Goal: Feedback & Contribution: Contribute content

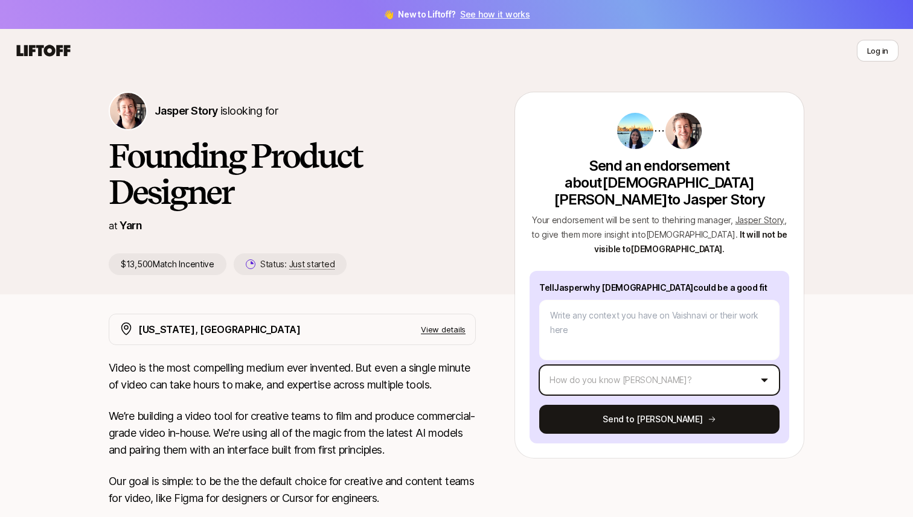
click at [636, 357] on html "👋 New to Liftoff? See how it works Log in Log in Jasper Story is looking for Fo…" at bounding box center [456, 258] width 913 height 517
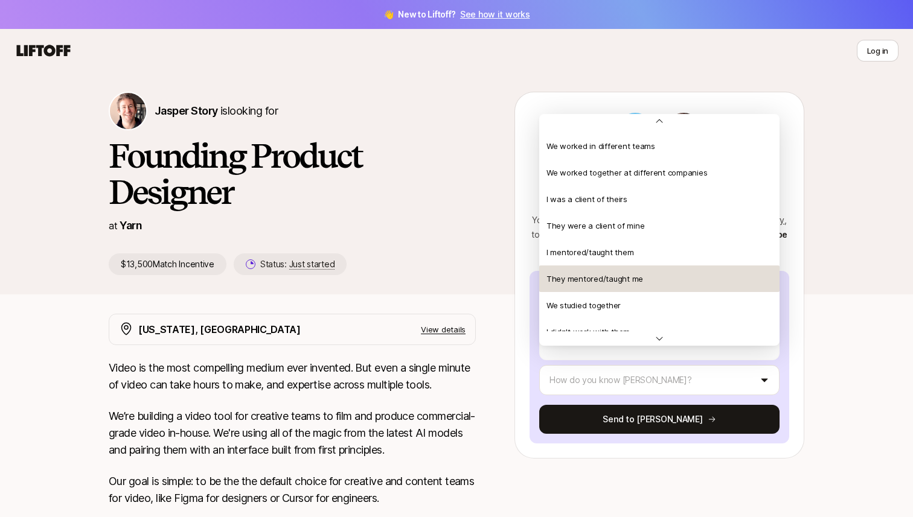
scroll to position [124, 0]
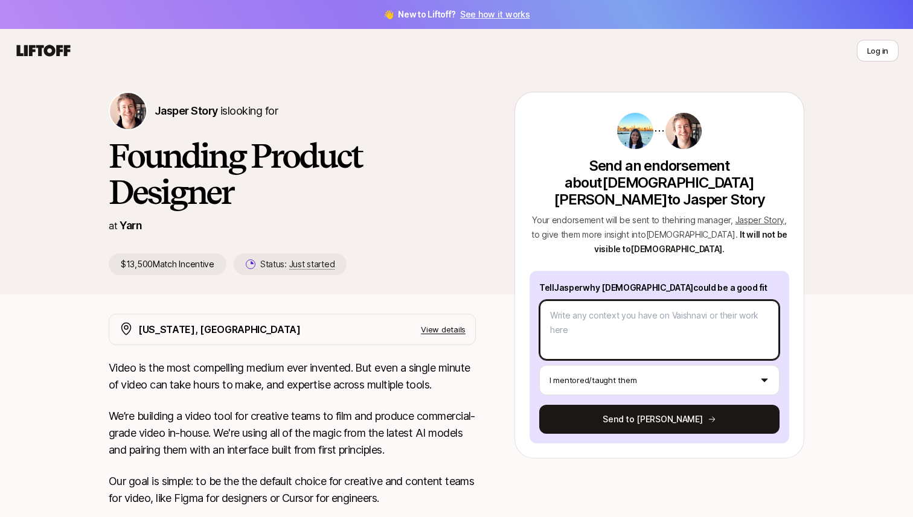
click at [640, 310] on textarea at bounding box center [659, 330] width 240 height 60
type textarea "x"
type textarea "V"
type textarea "x"
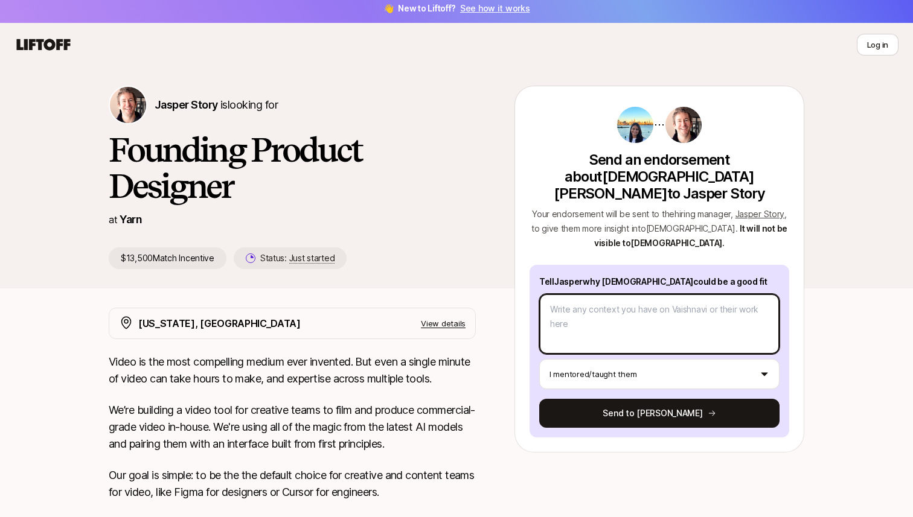
scroll to position [4, 0]
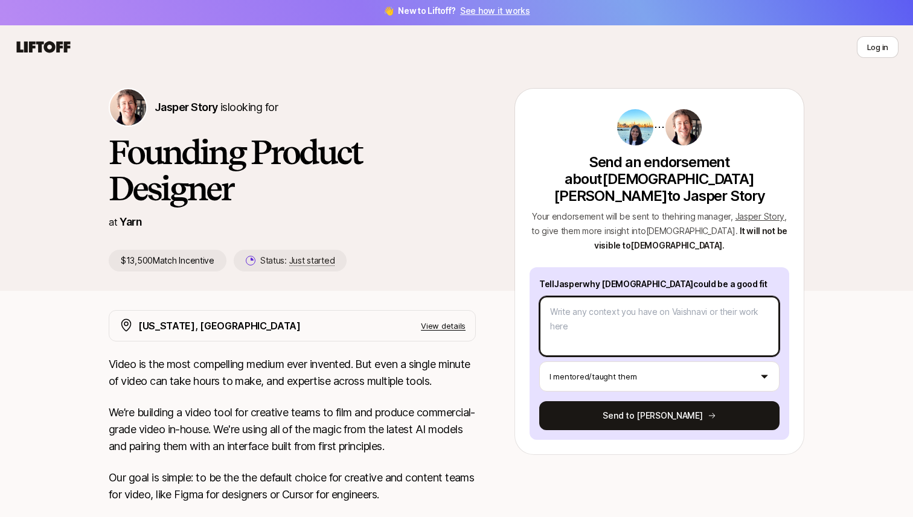
click at [610, 313] on textarea at bounding box center [659, 326] width 240 height 60
click at [580, 308] on textarea at bounding box center [659, 326] width 240 height 60
paste textarea "It is with great pleasure that I recommend [PERSON_NAME] for the Product Design…"
type textarea "x"
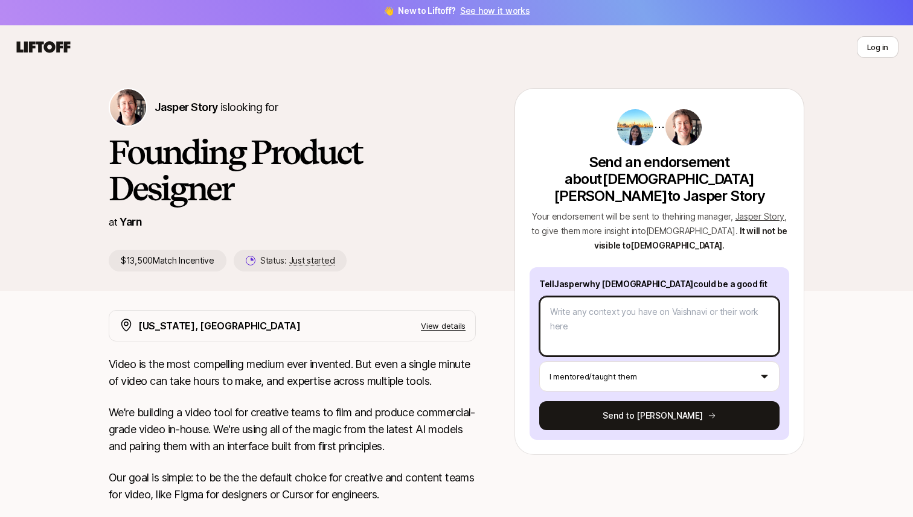
type textarea "It is with great pleasure that I recommend [PERSON_NAME] for the Product Design…"
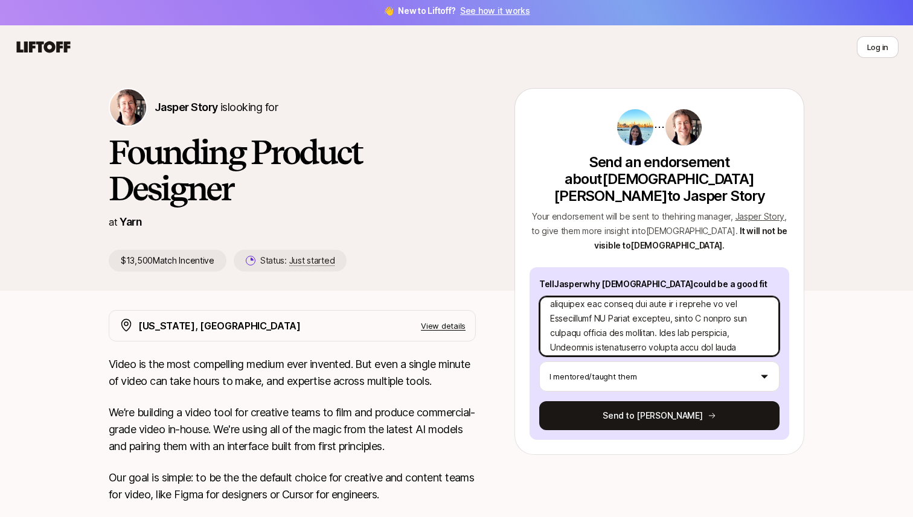
scroll to position [39, 0]
click at [595, 311] on textarea at bounding box center [659, 326] width 240 height 60
type textarea "x"
type textarea "It is with great pleasure that I recommend [PERSON_NAME] for the Product Design…"
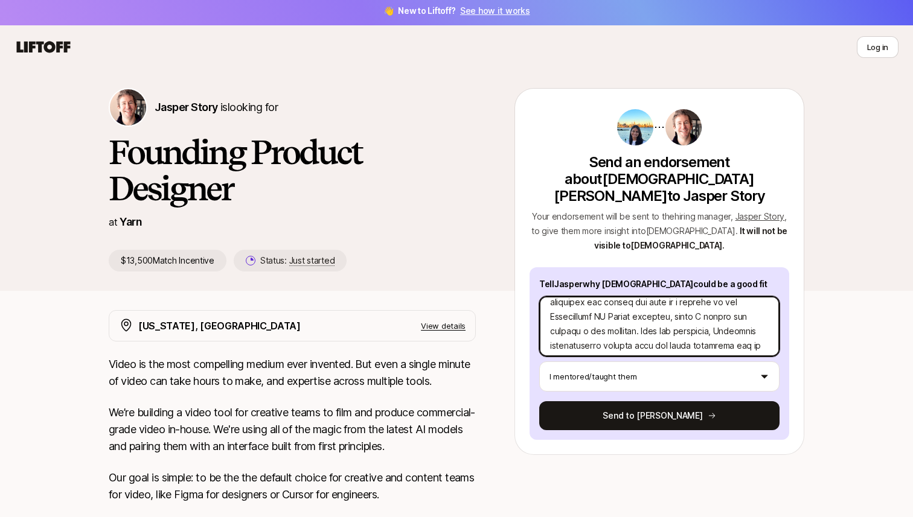
type textarea "x"
type textarea "It is with great pleasure that I recommend [PERSON_NAME] for the Product Design…"
type textarea "x"
type textarea "It is with great pleasure that I recommend [PERSON_NAME] for the Product Design…"
type textarea "x"
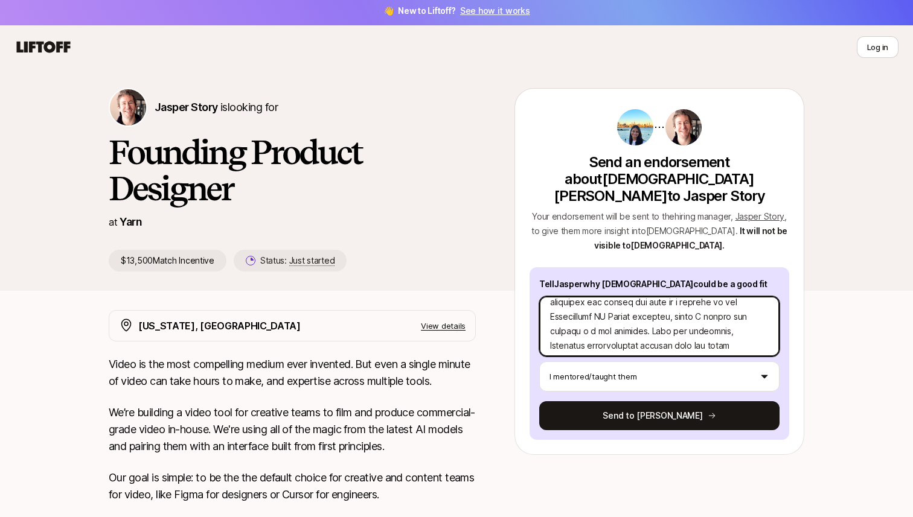
type textarea "It is with great pleasure that I recommend [PERSON_NAME] for the Product Design…"
type textarea "x"
click at [624, 322] on textarea at bounding box center [659, 326] width 240 height 60
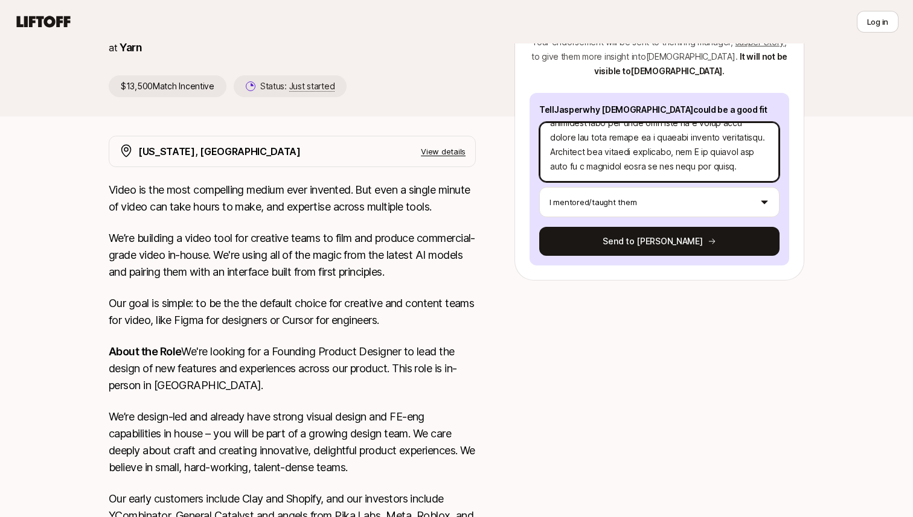
scroll to position [0, 0]
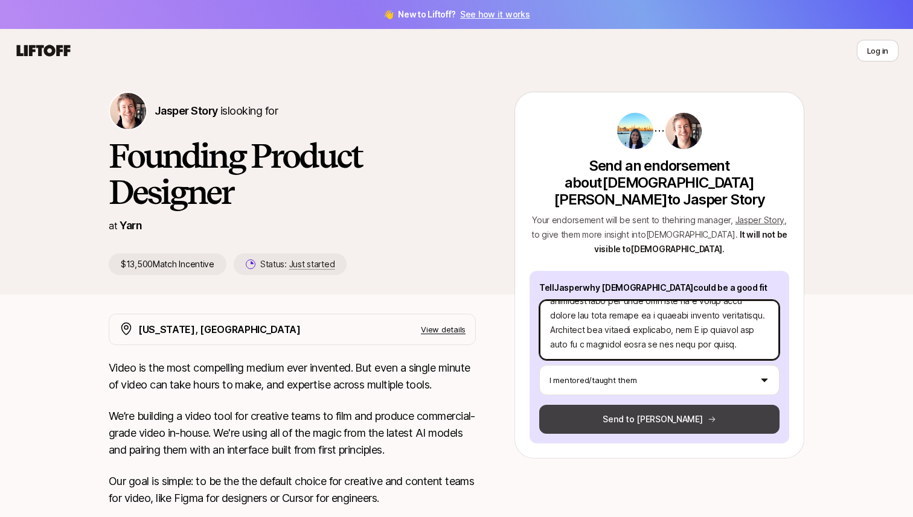
type textarea "It is with great pleasure that I recommend [PERSON_NAME] for the Product Design…"
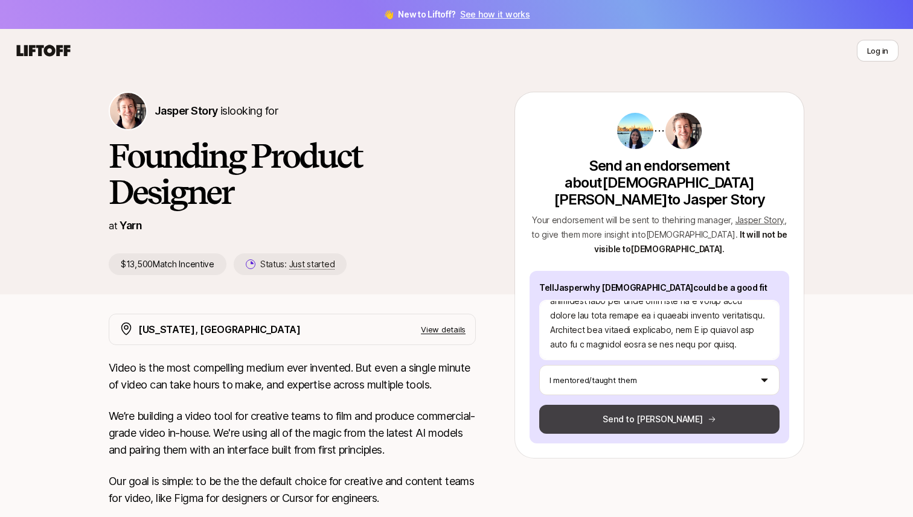
click at [617, 407] on button "Send to [PERSON_NAME]" at bounding box center [659, 419] width 240 height 29
type textarea "x"
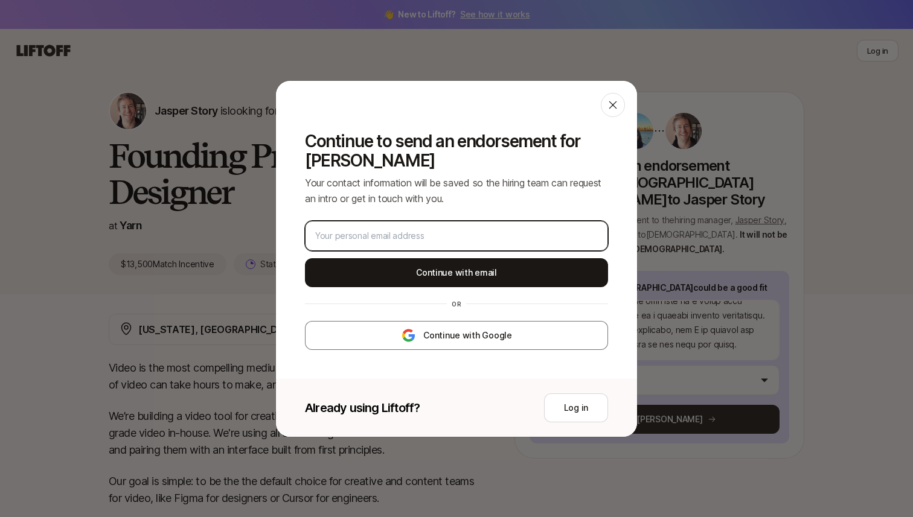
click at [483, 233] on input "email" at bounding box center [456, 236] width 282 height 14
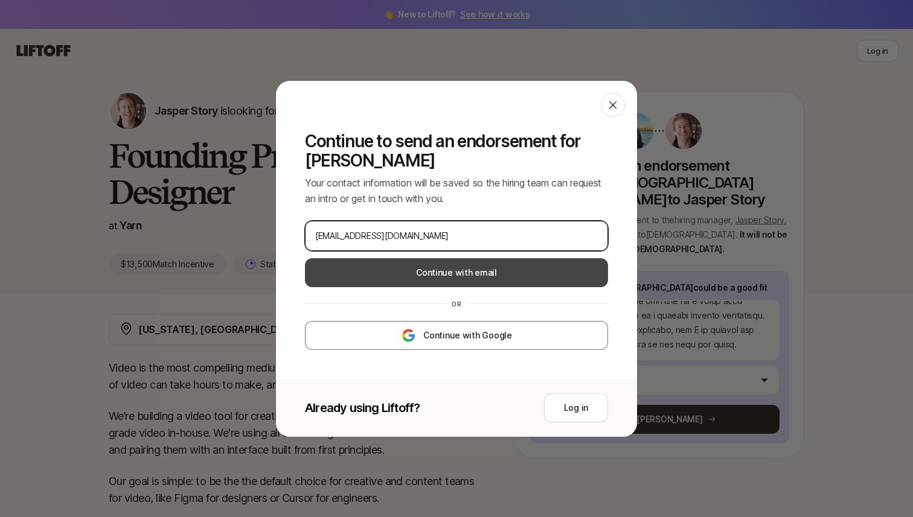
type input "[EMAIL_ADDRESS][DOMAIN_NAME]"
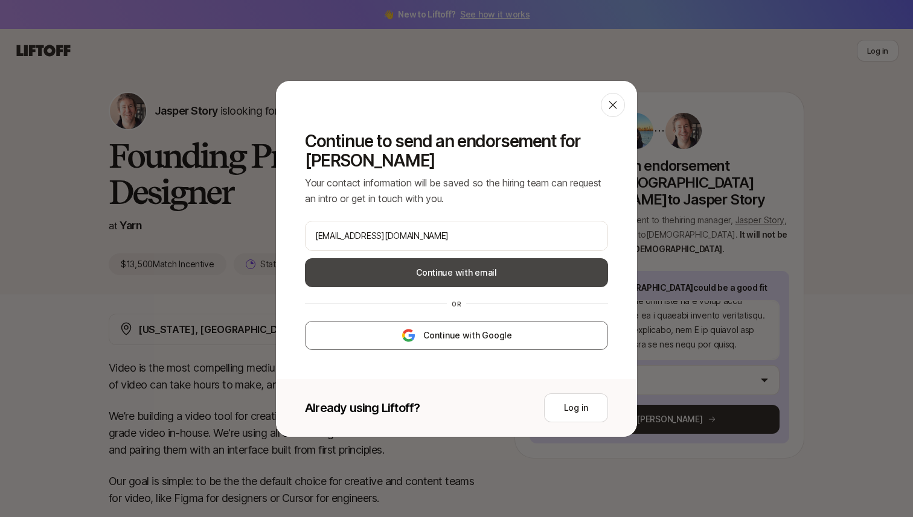
click at [468, 279] on button "Continue with email" at bounding box center [456, 272] width 303 height 29
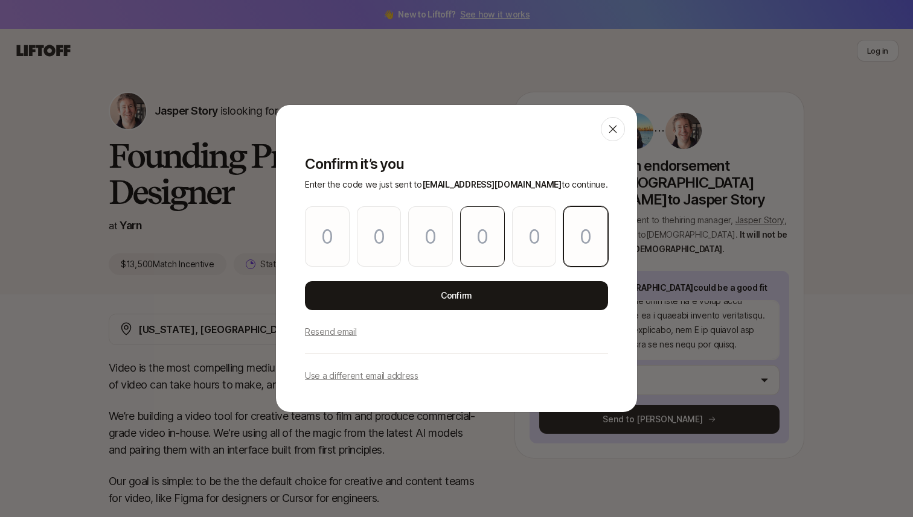
paste input "7"
type input "9"
type input "0"
type input "8"
type input "4"
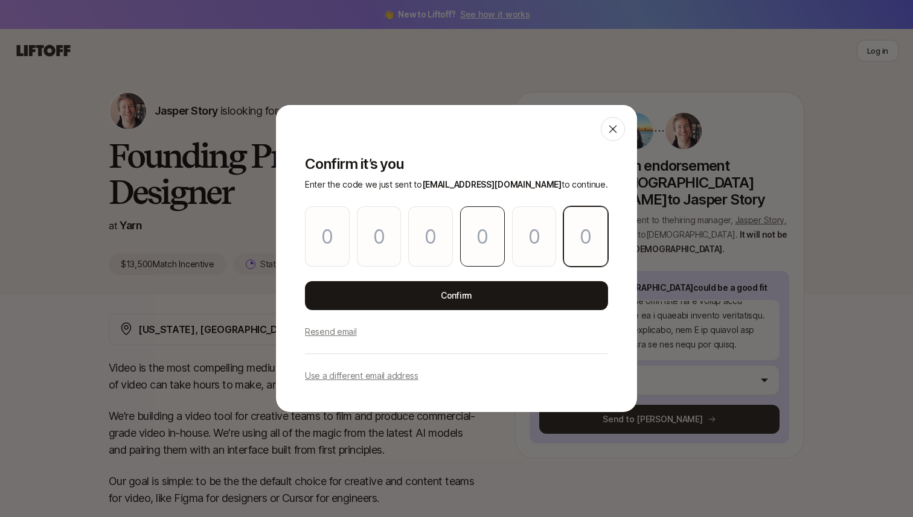
type input "5"
type input "7"
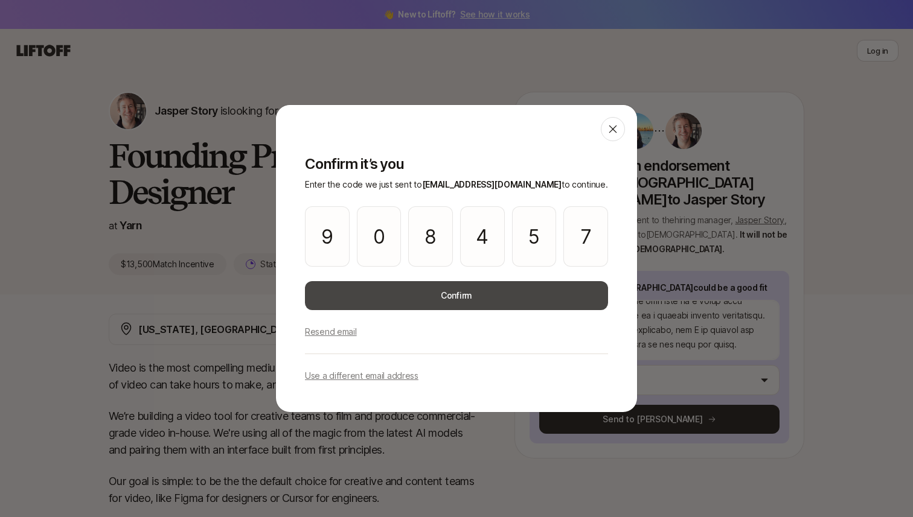
click at [479, 298] on button "Confirm" at bounding box center [456, 295] width 303 height 29
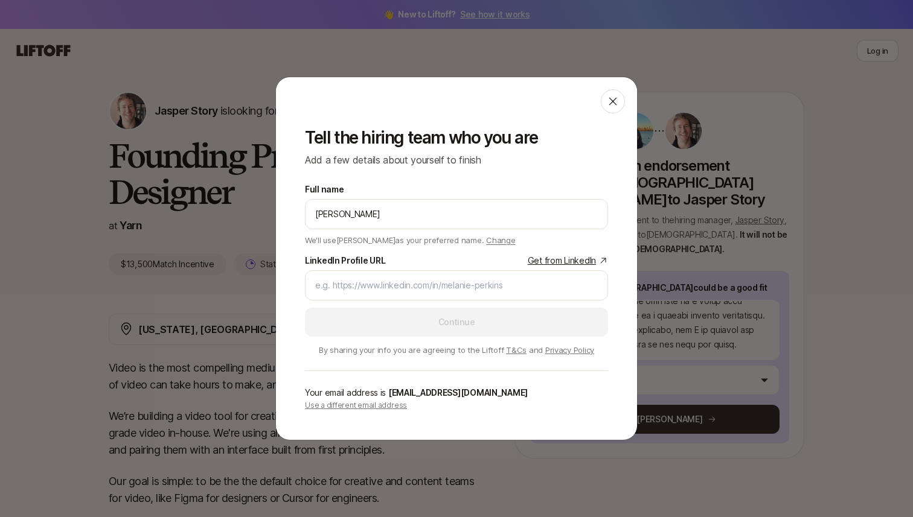
type input "[PERSON_NAME]"
click at [562, 263] on link "Get from LinkedIn" at bounding box center [568, 261] width 80 height 14
click at [536, 286] on input "LinkedIn Profile URL Get from LinkedIn" at bounding box center [456, 285] width 282 height 14
paste input "[URL][DOMAIN_NAME]"
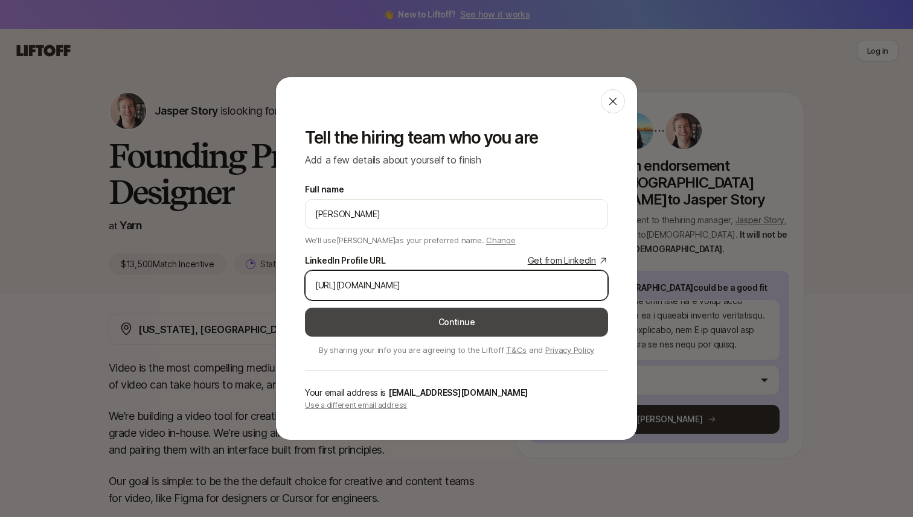
type input "[URL][DOMAIN_NAME]"
click at [526, 322] on button "Continue" at bounding box center [456, 322] width 303 height 29
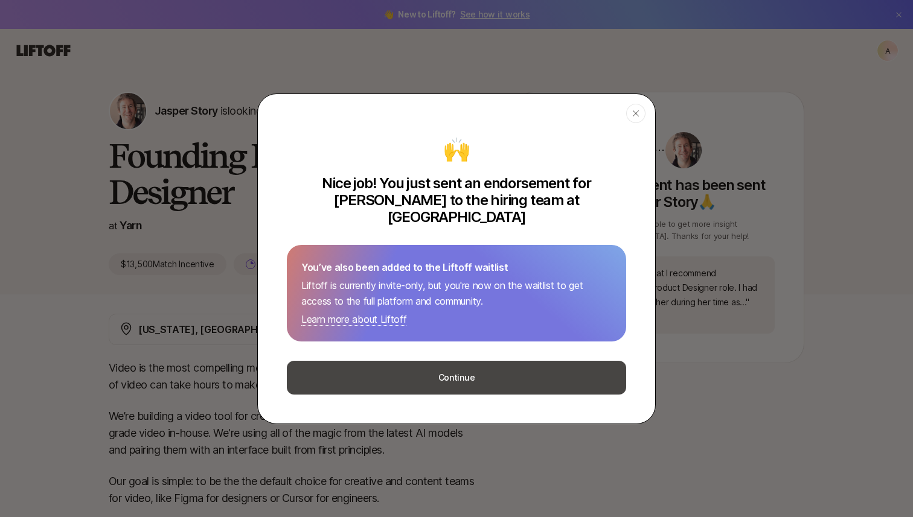
click at [502, 371] on button "Continue" at bounding box center [456, 378] width 339 height 34
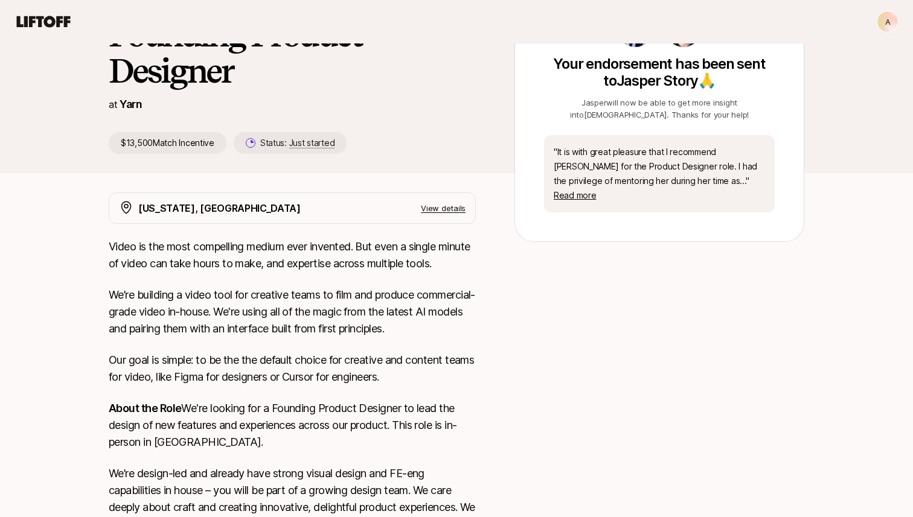
scroll to position [141, 0]
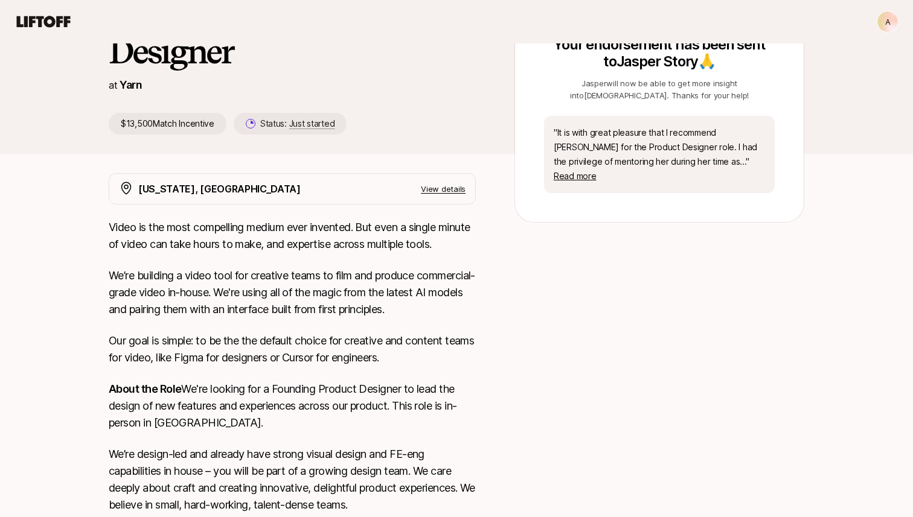
click at [433, 190] on p "View details" at bounding box center [443, 189] width 45 height 12
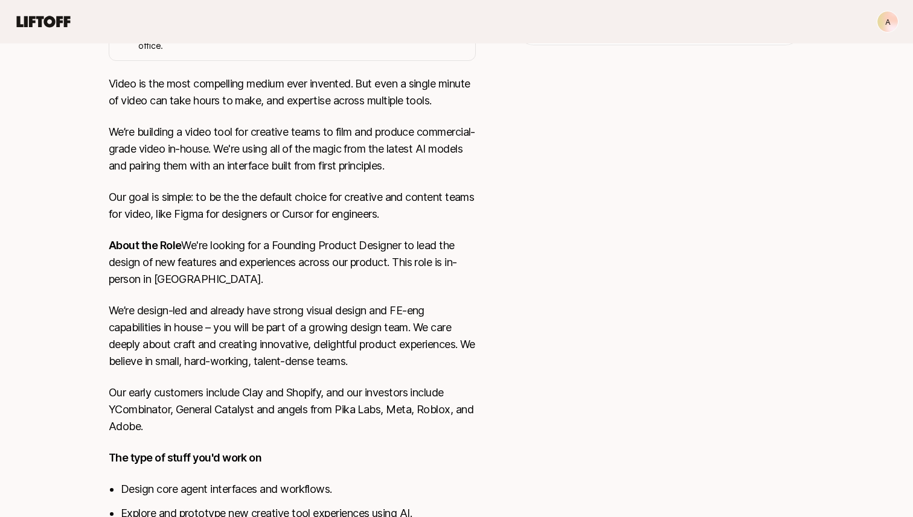
scroll to position [0, 0]
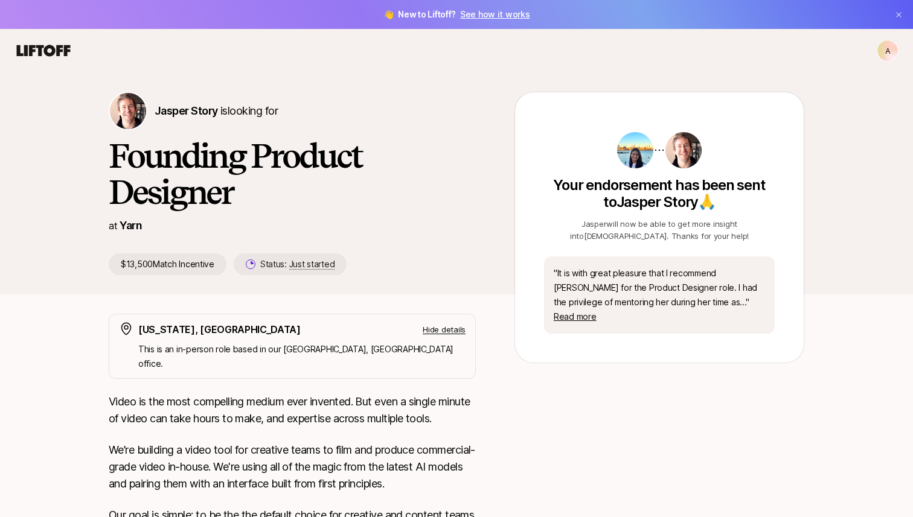
click at [50, 50] on icon at bounding box center [43, 50] width 58 height 17
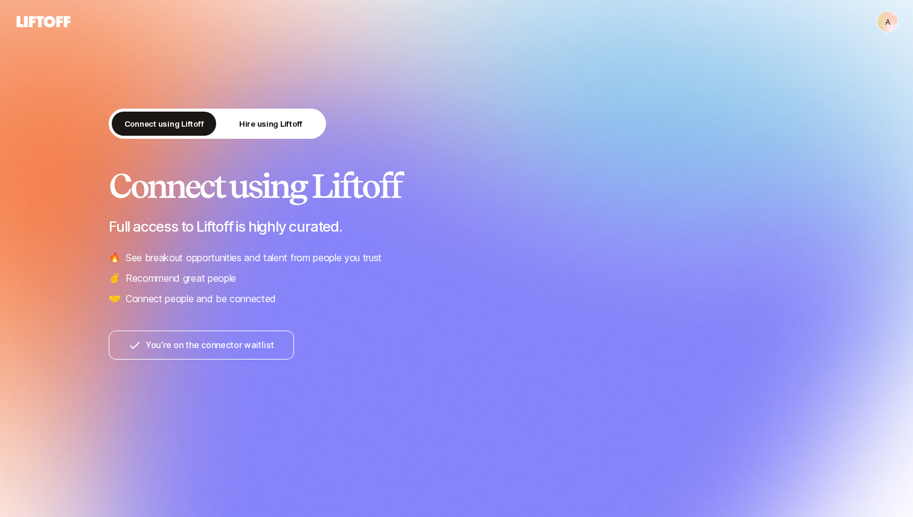
click at [66, 204] on div "Connect using Liftoff Hire using Liftoff Connect using Liftoff Full access to L…" at bounding box center [456, 267] width 913 height 534
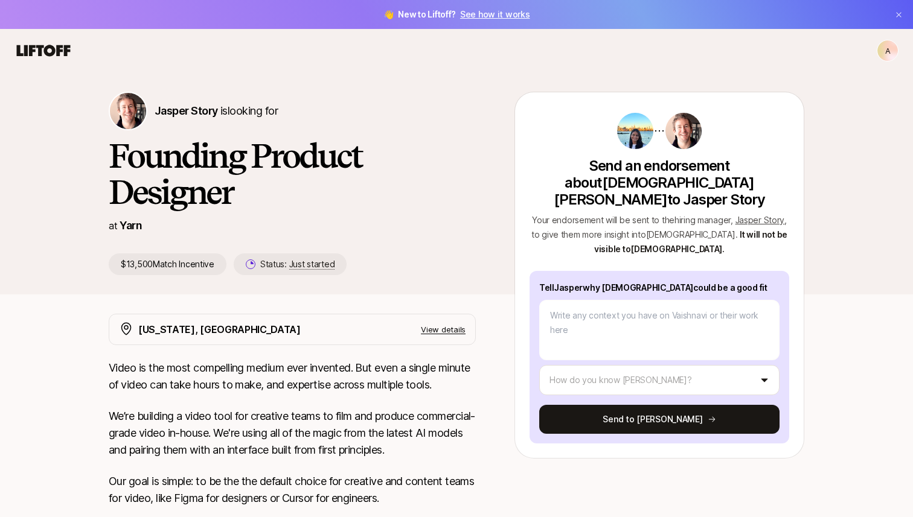
type textarea "x"
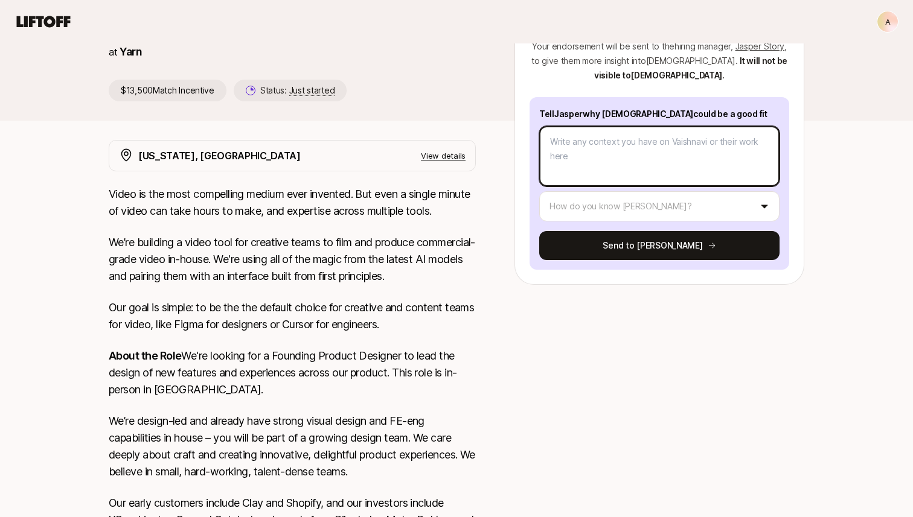
scroll to position [174, 0]
